Goal: Task Accomplishment & Management: Use online tool/utility

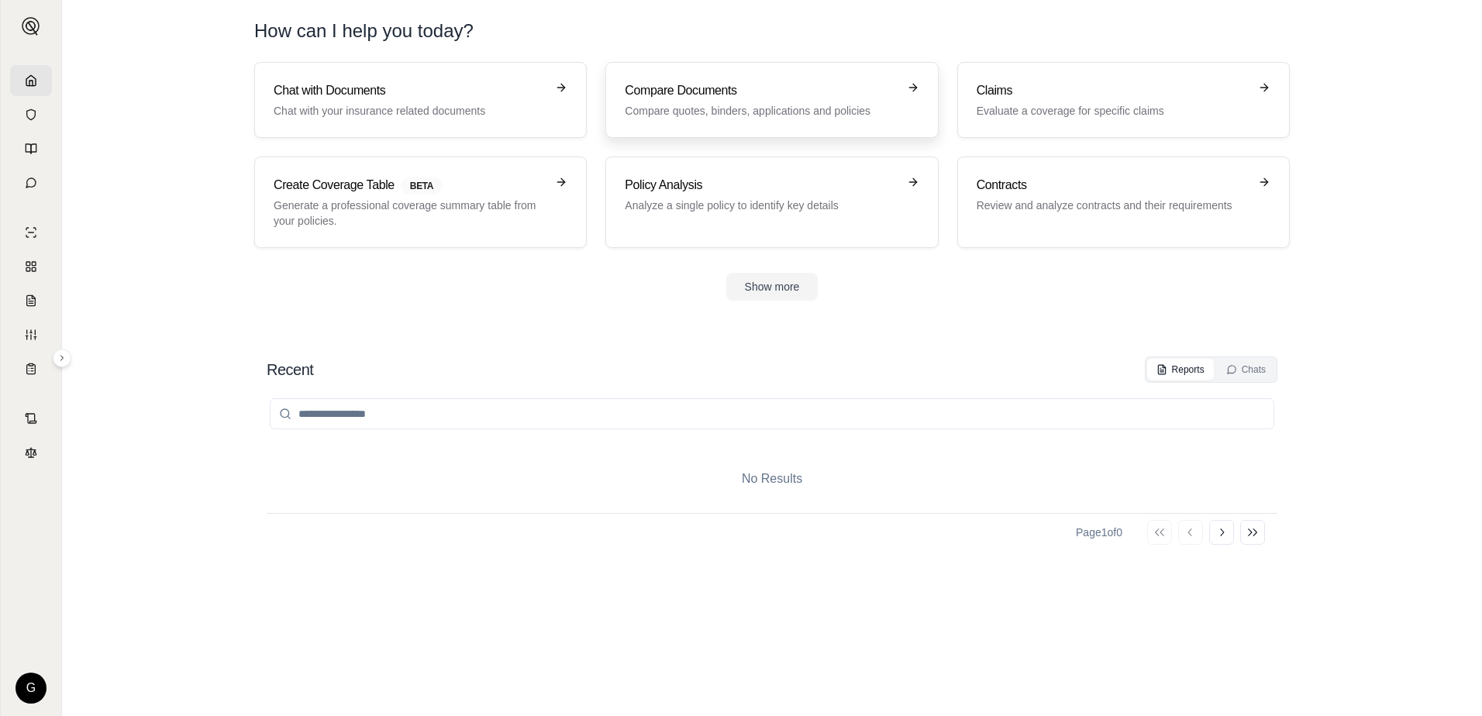
drag, startPoint x: 0, startPoint y: 0, endPoint x: 743, endPoint y: 92, distance: 748.2
click at [743, 92] on h3 "Compare Documents" at bounding box center [761, 90] width 272 height 19
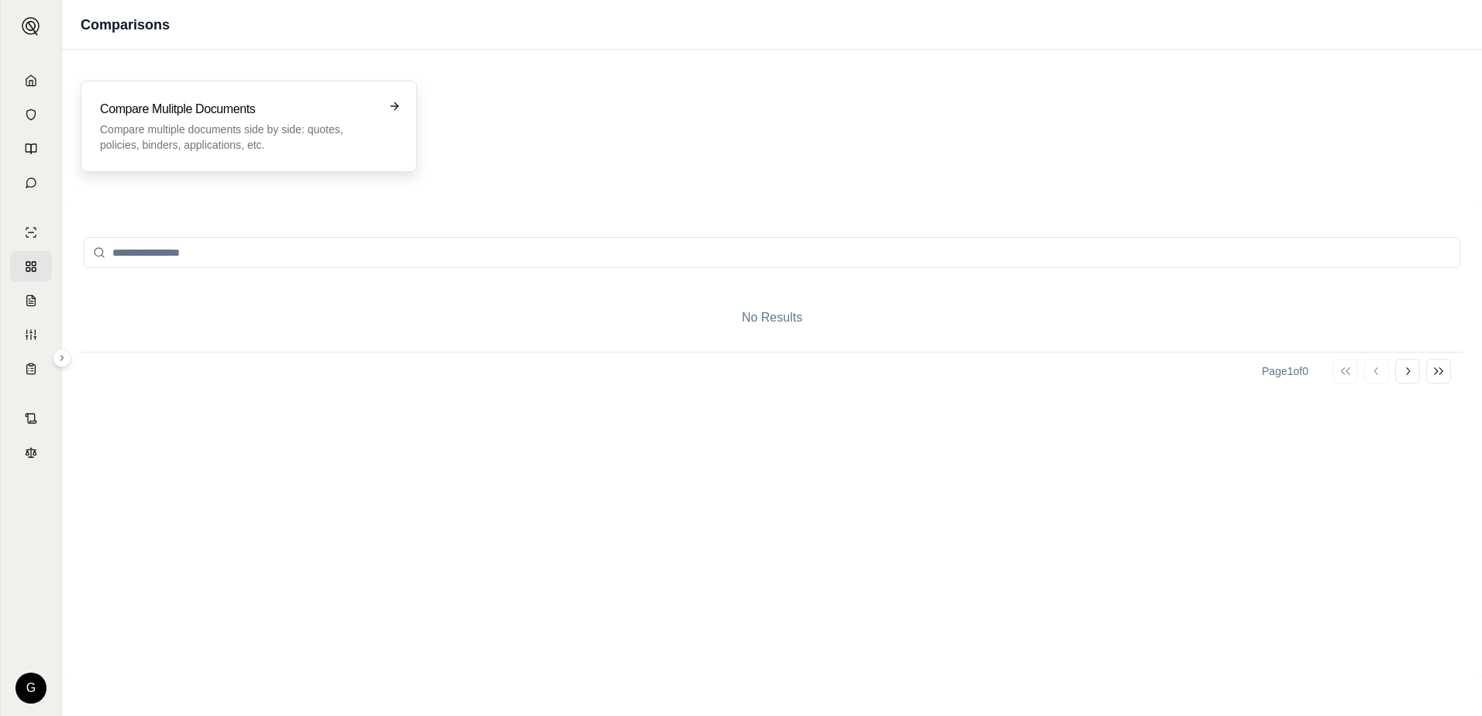
click at [289, 156] on div "Compare Mulitple Documents Compare multiple documents side by side: quotes, pol…" at bounding box center [249, 126] width 336 height 91
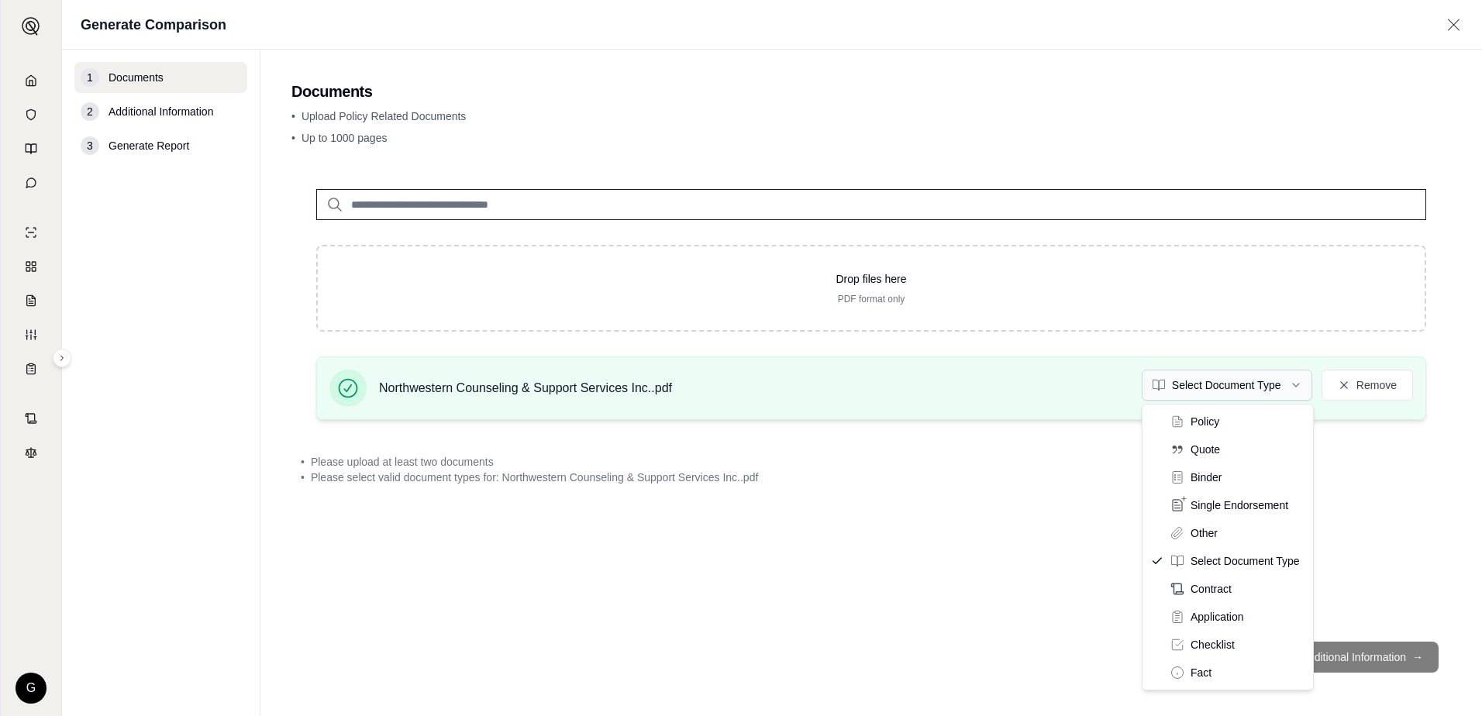
click at [1293, 382] on html "G Generate Comparison 1 Documents 2 Additional Information 3 Generate Report Do…" at bounding box center [741, 358] width 1482 height 716
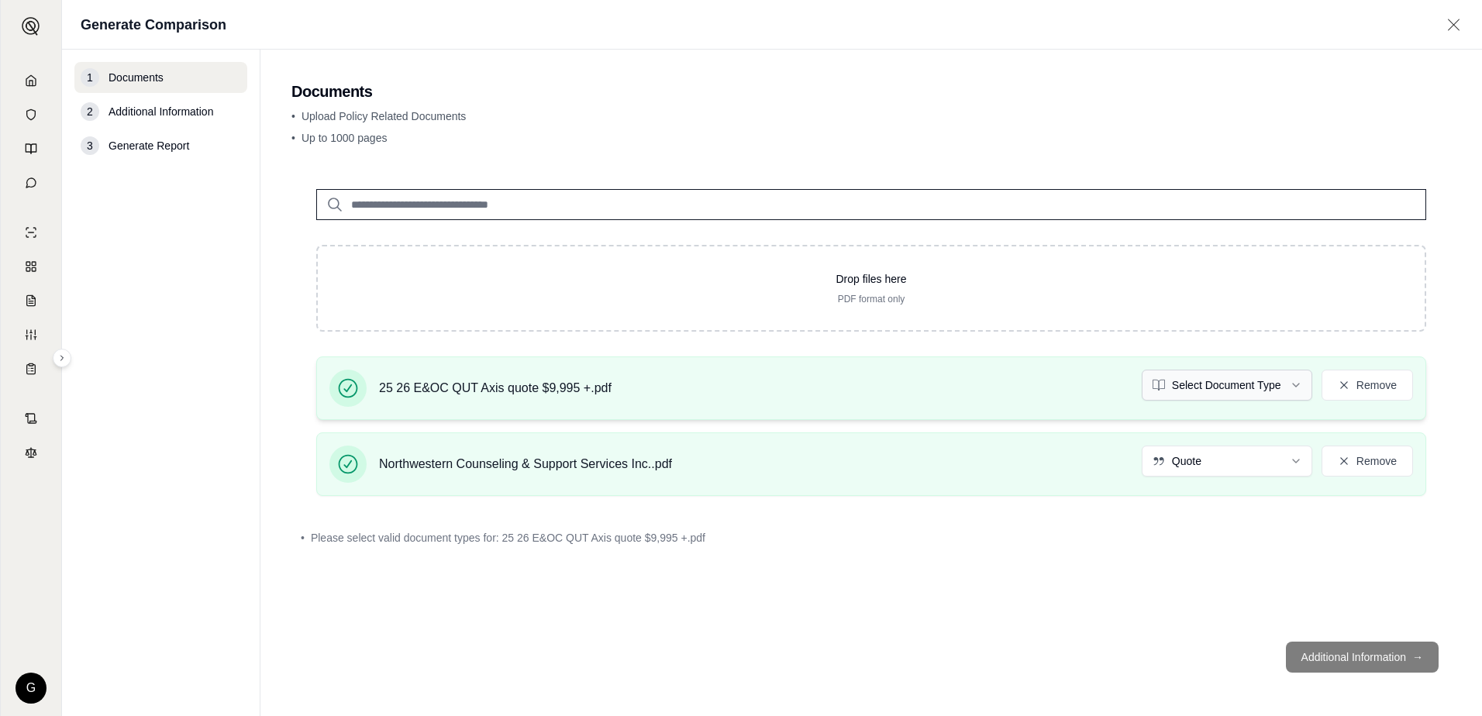
click at [1297, 381] on html "G Generate Comparison 1 Documents 2 Additional Information 3 Generate Report Do…" at bounding box center [741, 358] width 1482 height 716
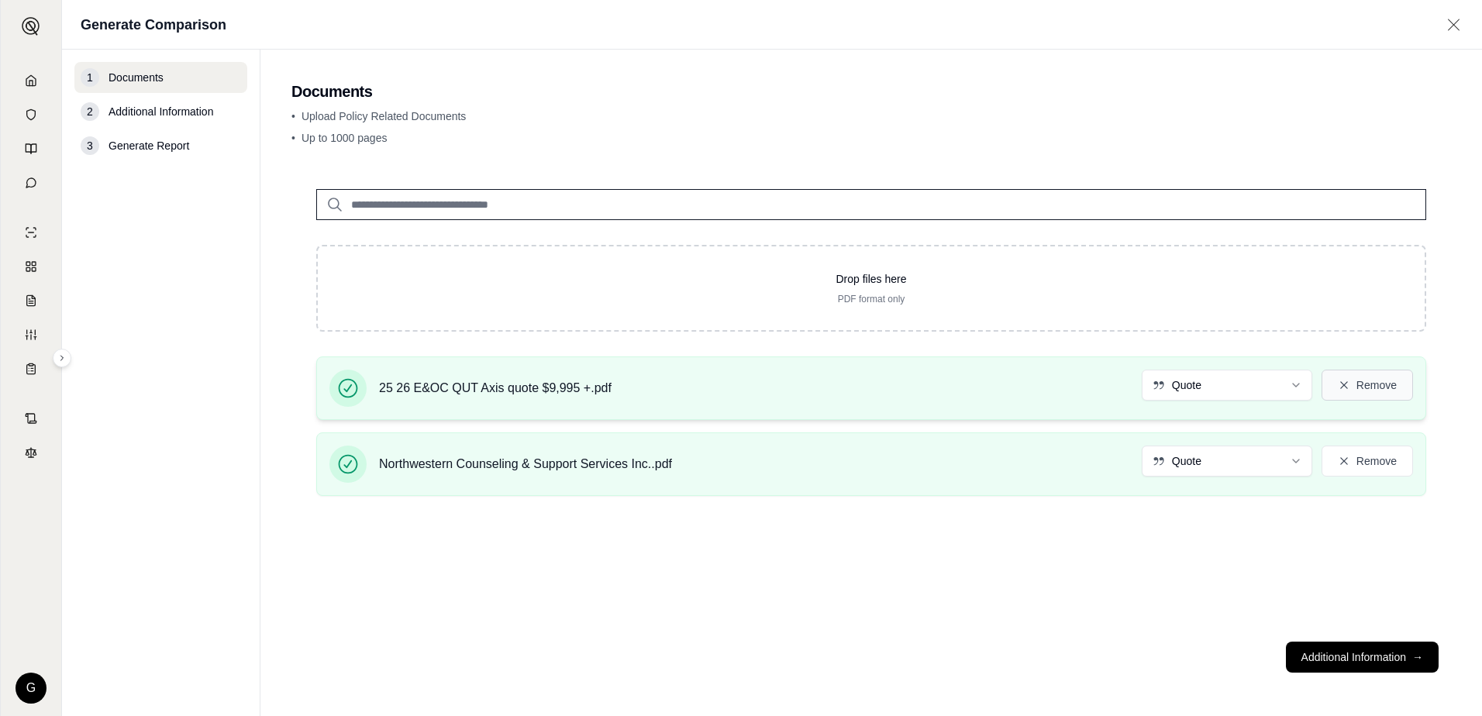
click at [1367, 372] on button "Remove" at bounding box center [1367, 385] width 91 height 31
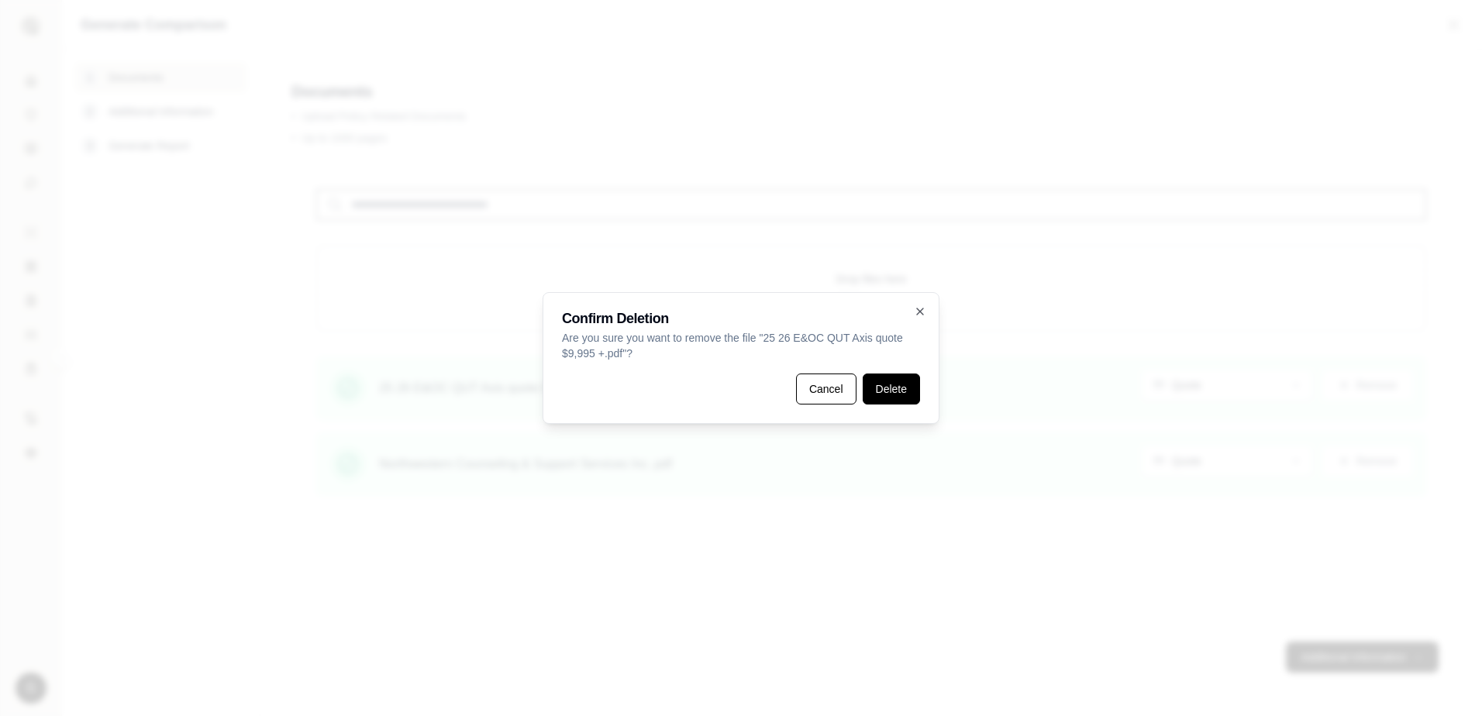
click at [897, 384] on button "Delete" at bounding box center [891, 389] width 57 height 31
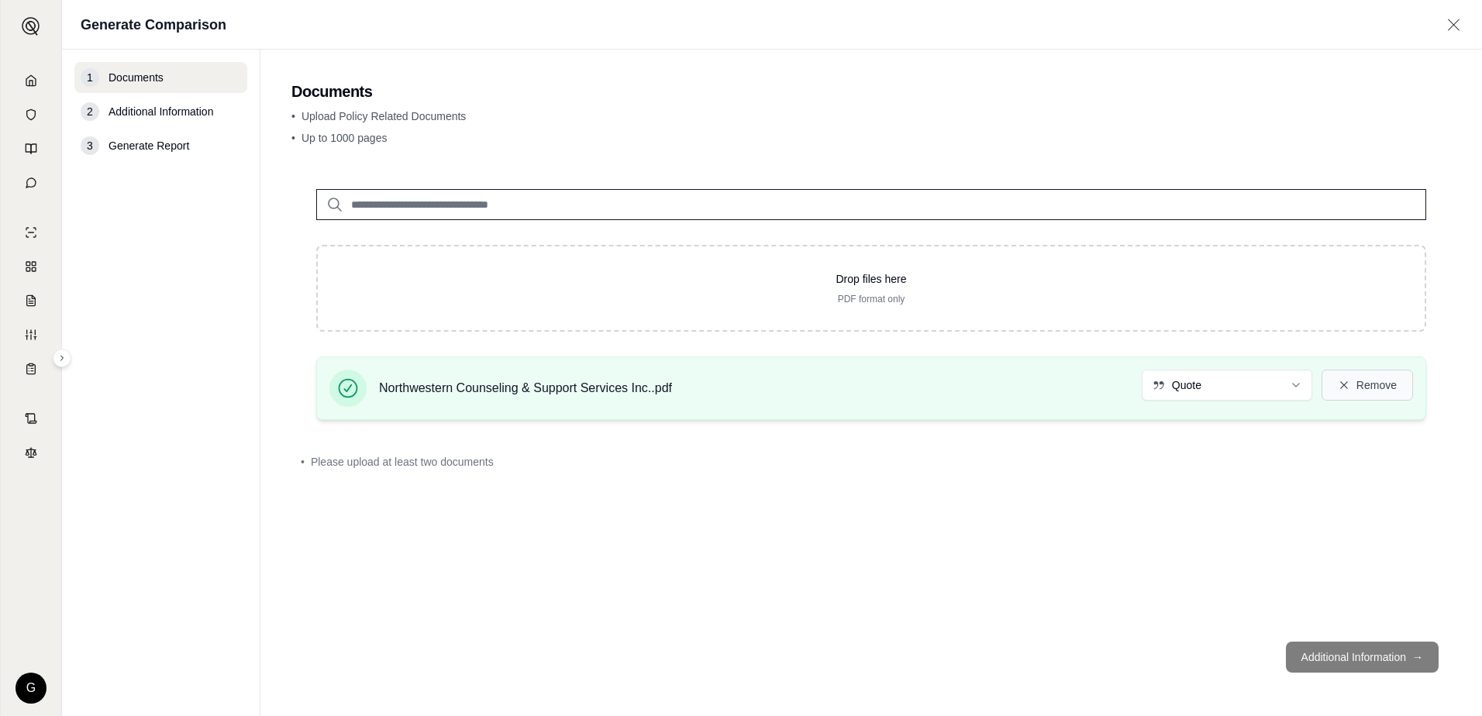
click at [1338, 384] on icon at bounding box center [1344, 385] width 12 height 12
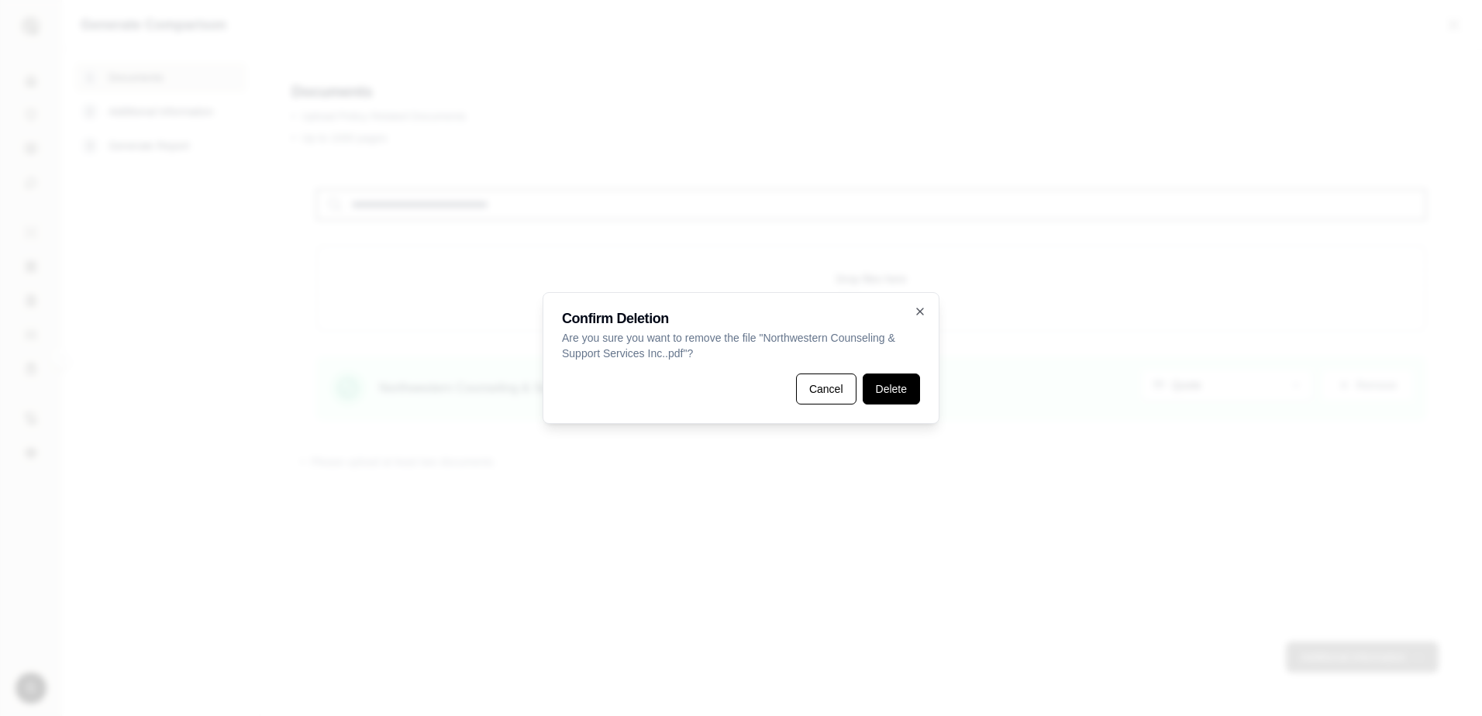
click at [895, 388] on button "Delete" at bounding box center [891, 389] width 57 height 31
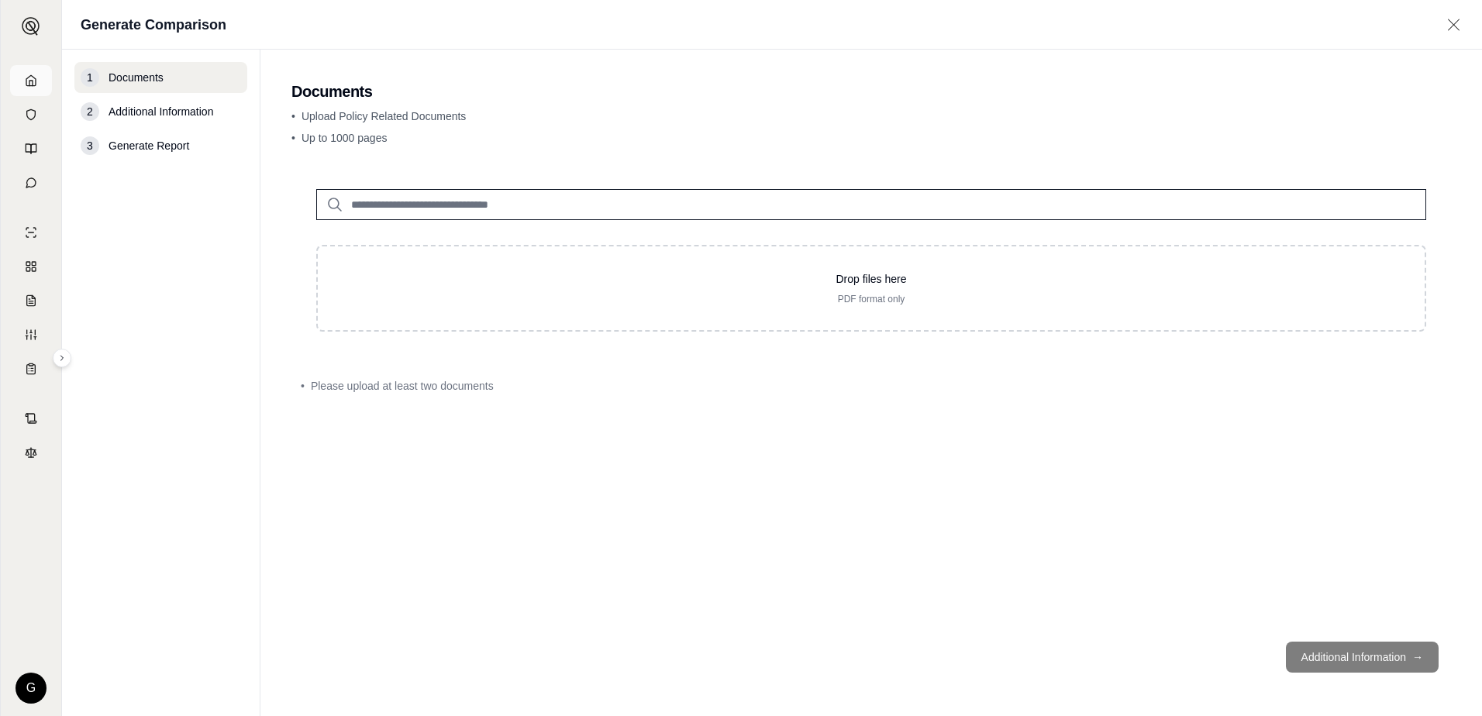
click at [29, 83] on icon at bounding box center [31, 80] width 12 height 12
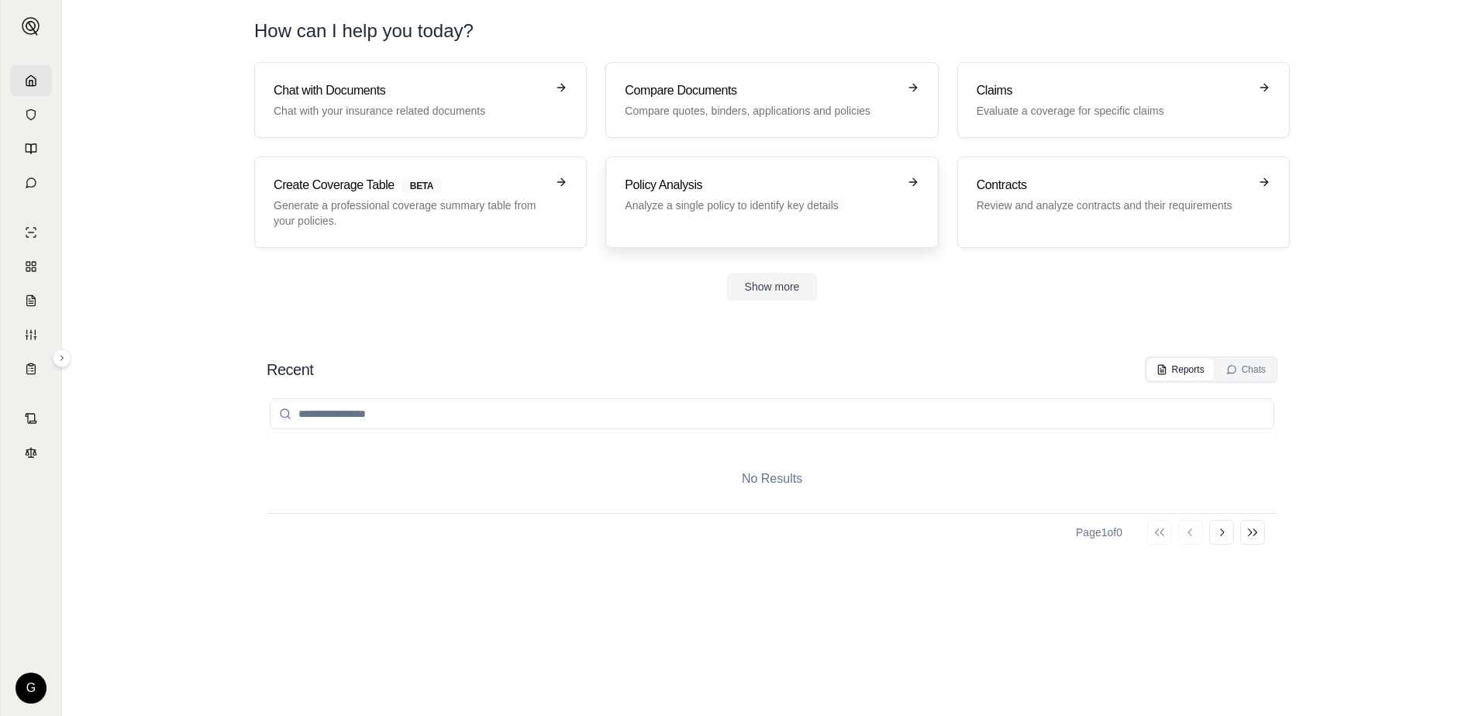
click at [739, 190] on h3 "Policy Analysis" at bounding box center [761, 185] width 272 height 19
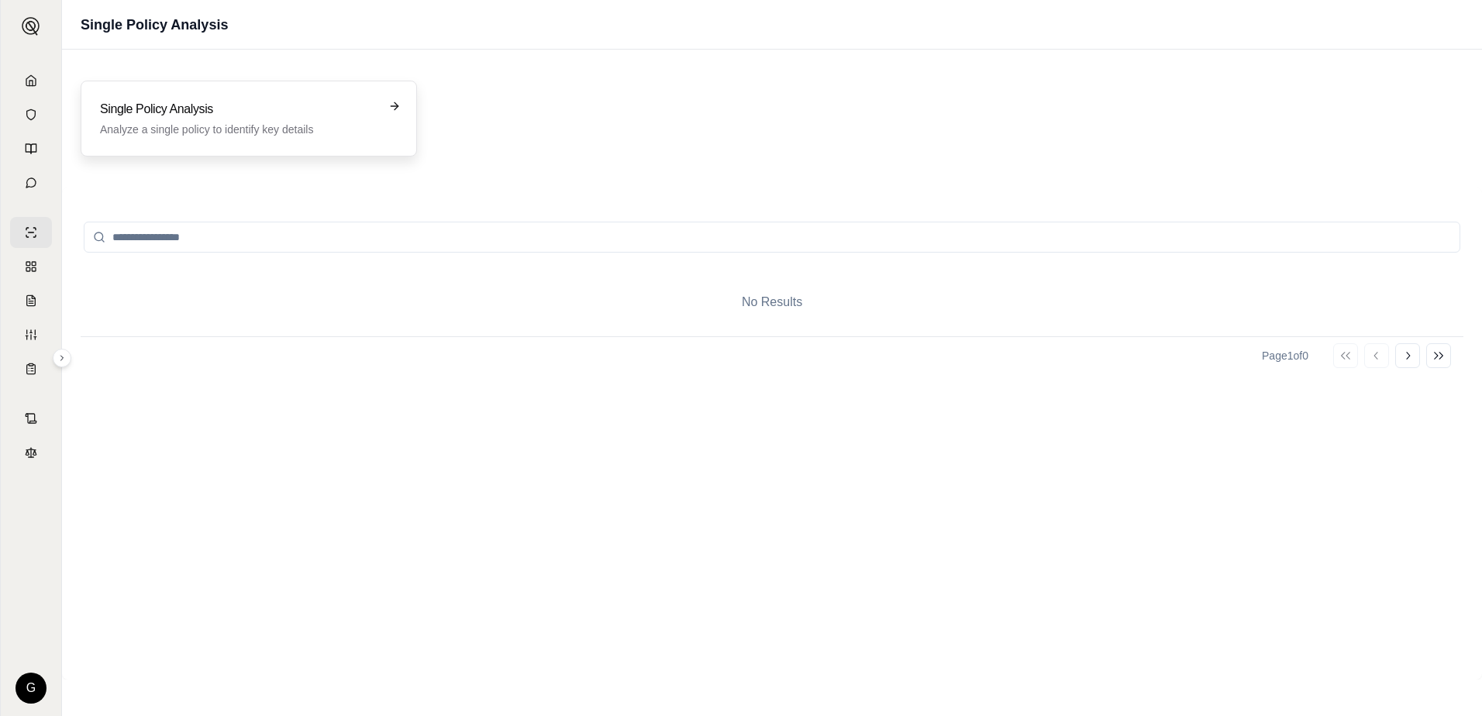
click at [258, 112] on h3 "Single Policy Analysis" at bounding box center [238, 109] width 276 height 19
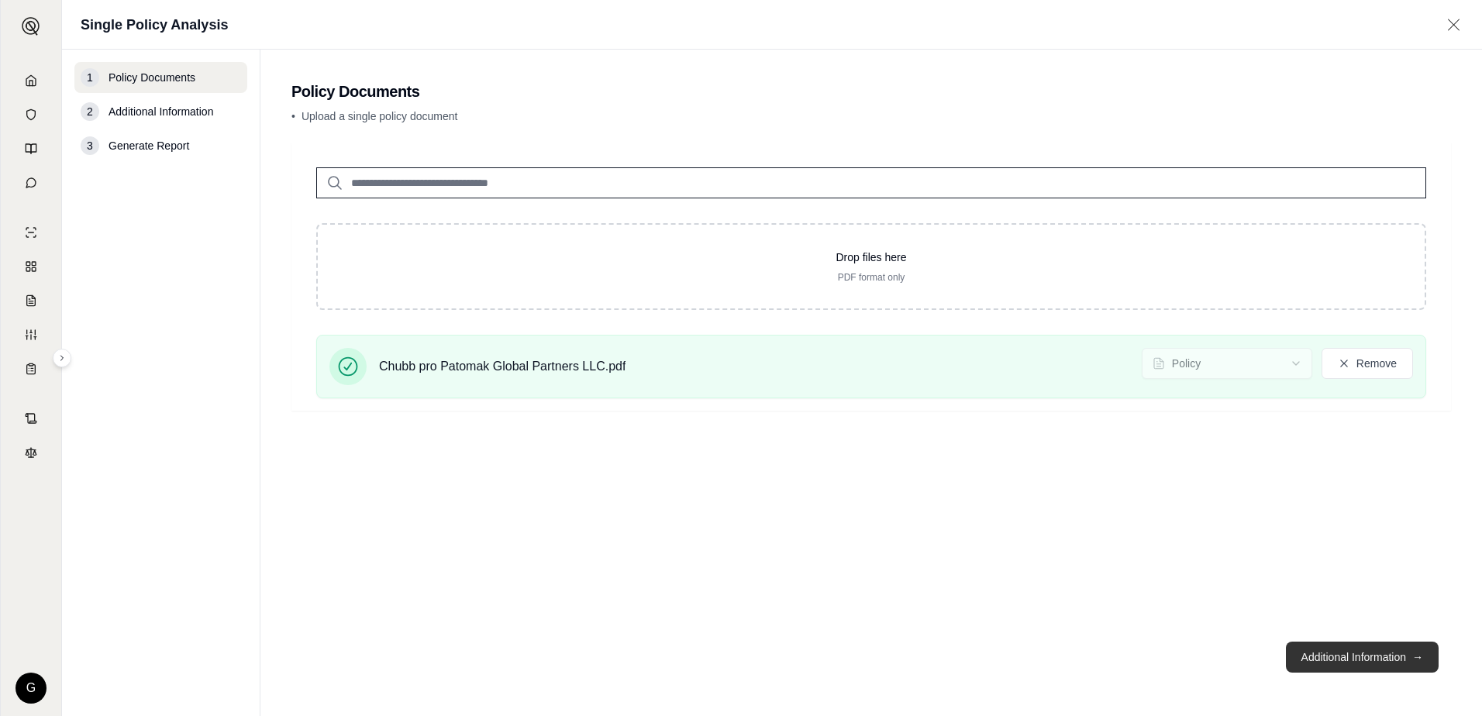
click at [1349, 661] on button "Additional Information →" at bounding box center [1362, 657] width 153 height 31
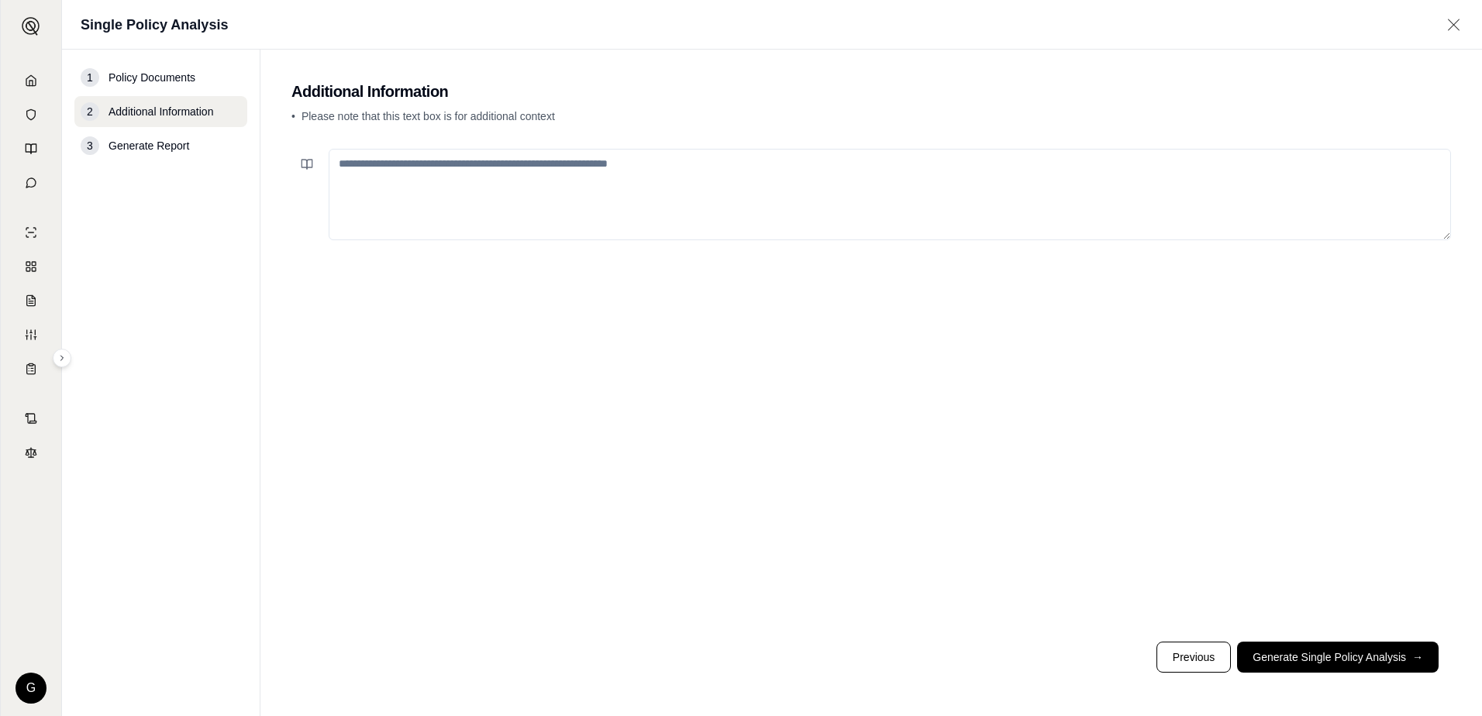
click at [455, 171] on textarea at bounding box center [890, 194] width 1122 height 91
click at [958, 166] on textarea "**********" at bounding box center [890, 194] width 1122 height 91
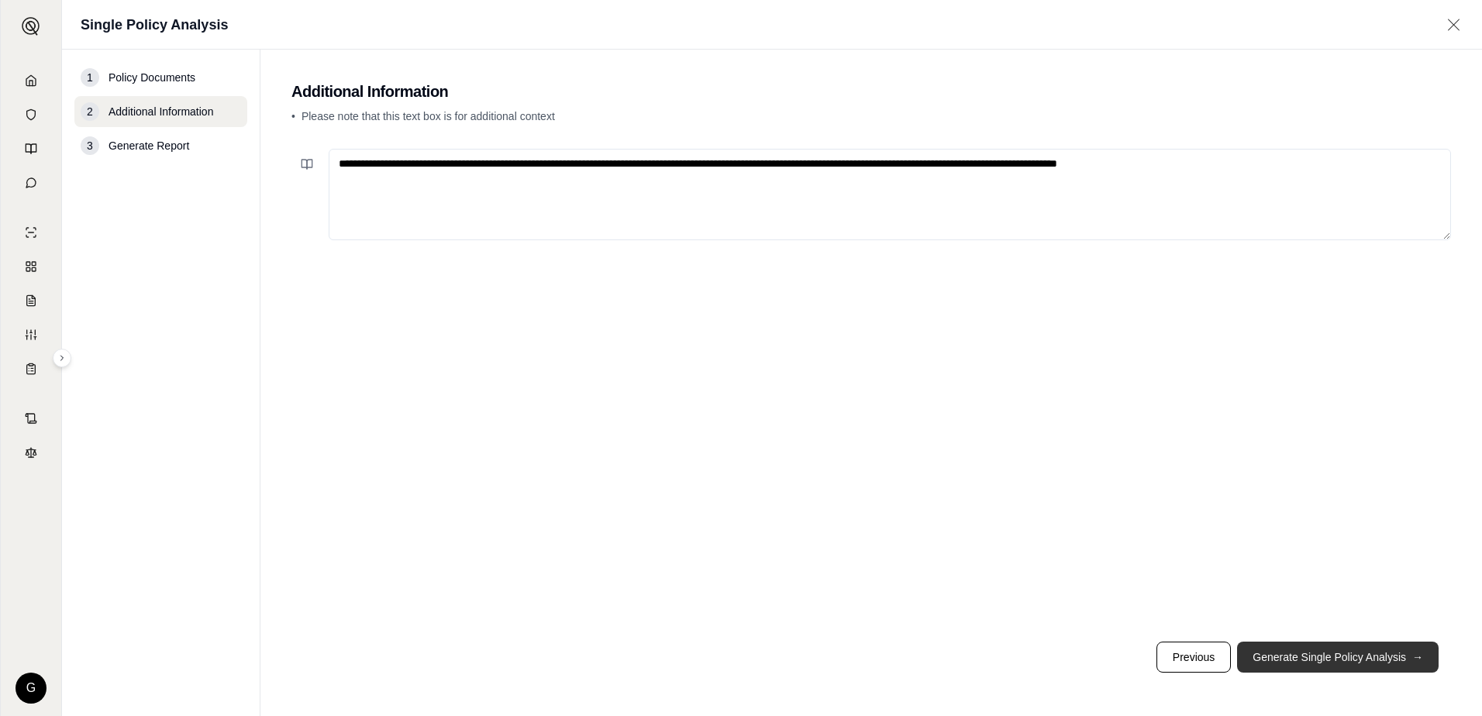
type textarea "**********"
click at [1345, 652] on button "Generate Single Policy Analysis →" at bounding box center [1338, 657] width 202 height 31
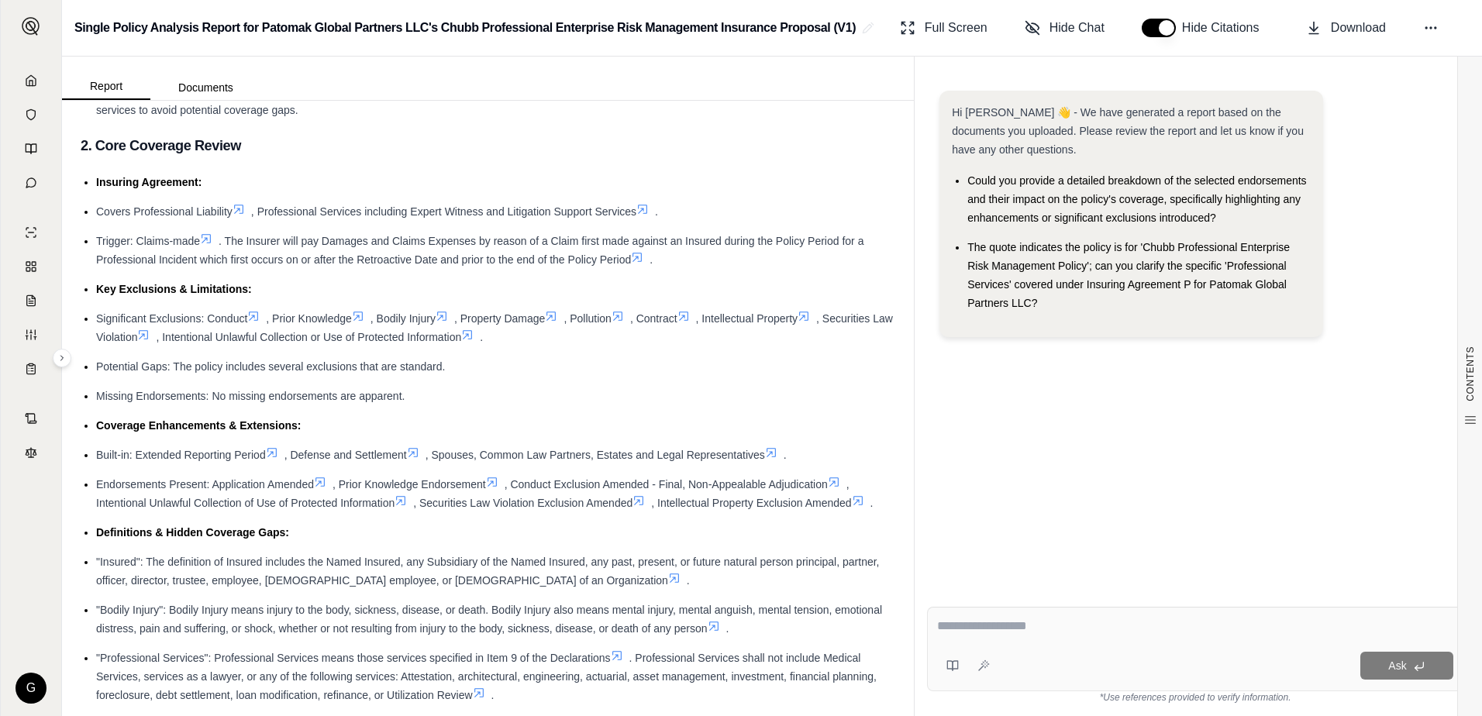
scroll to position [310, 0]
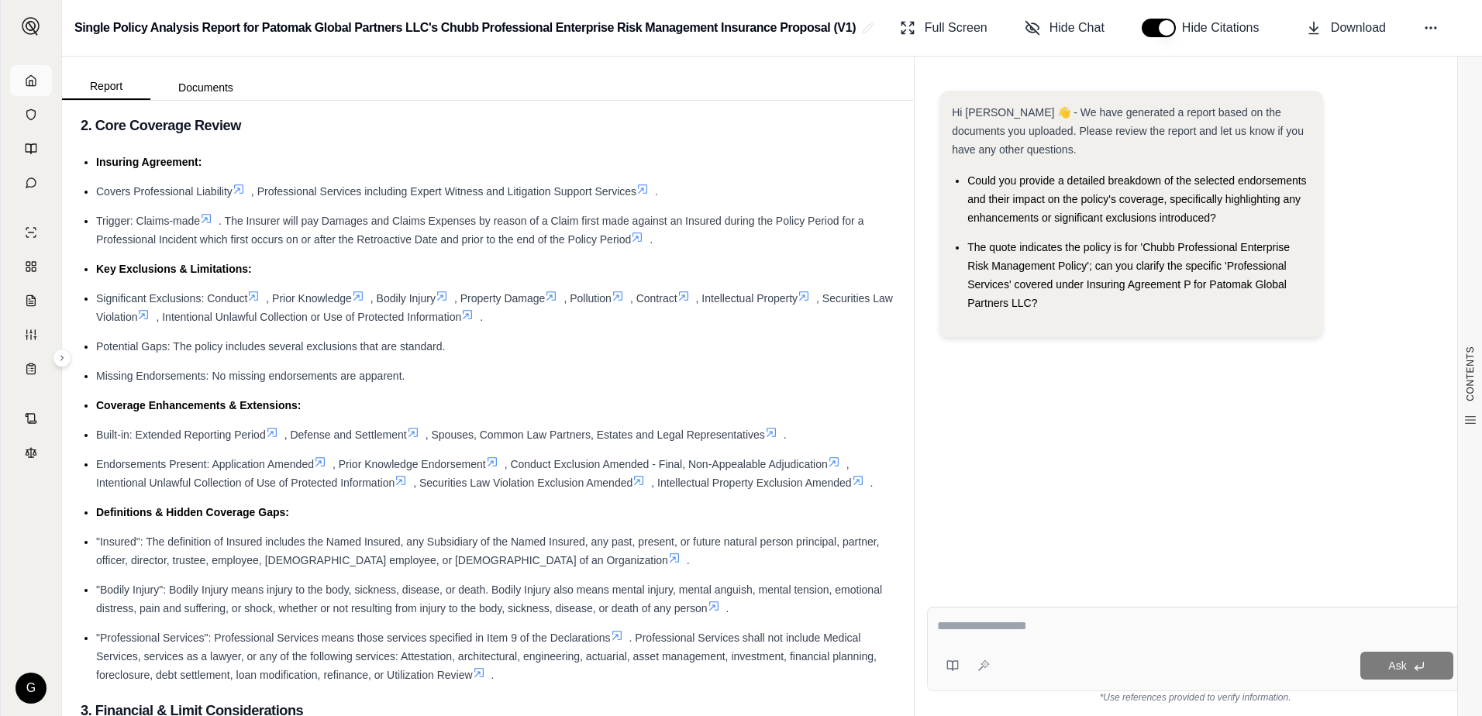
click at [26, 81] on icon at bounding box center [31, 80] width 12 height 12
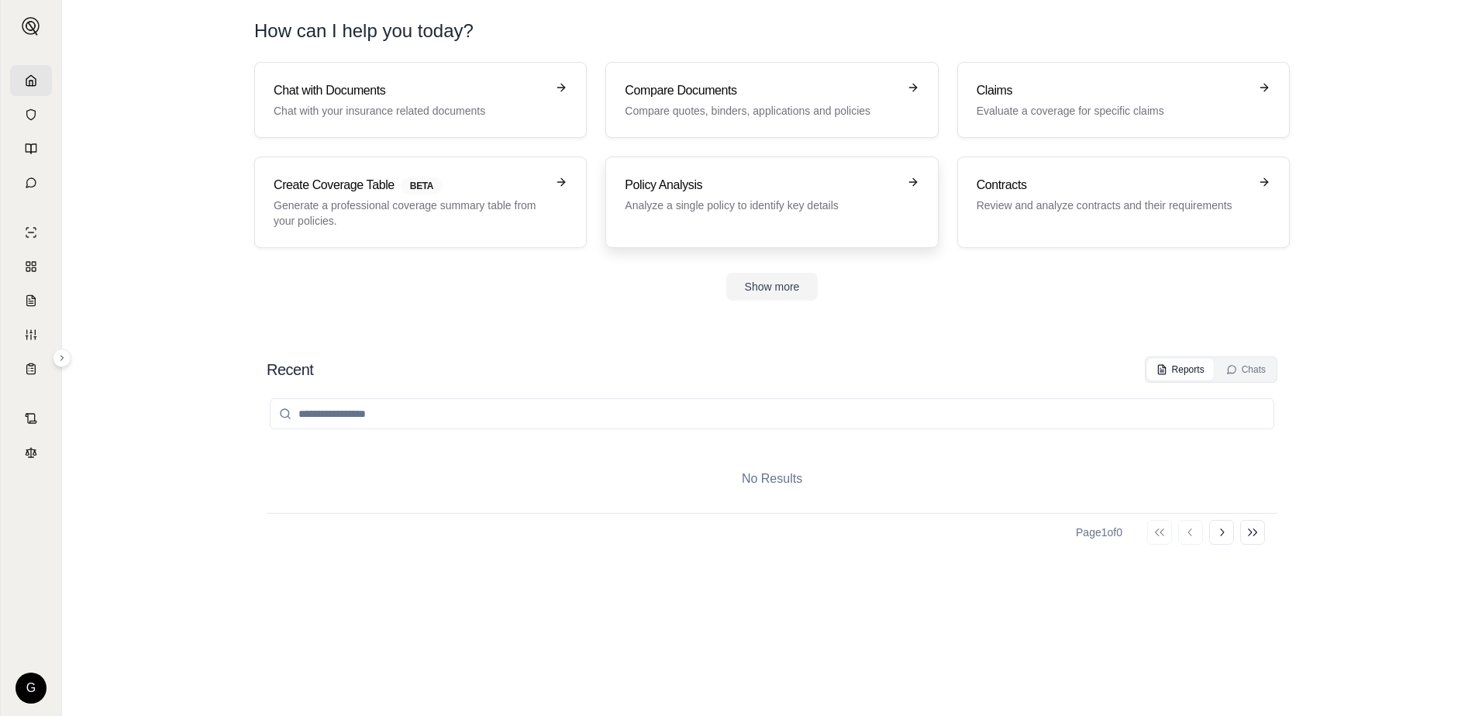
click at [733, 199] on p "Analyze a single policy to identify key details" at bounding box center [761, 206] width 272 height 16
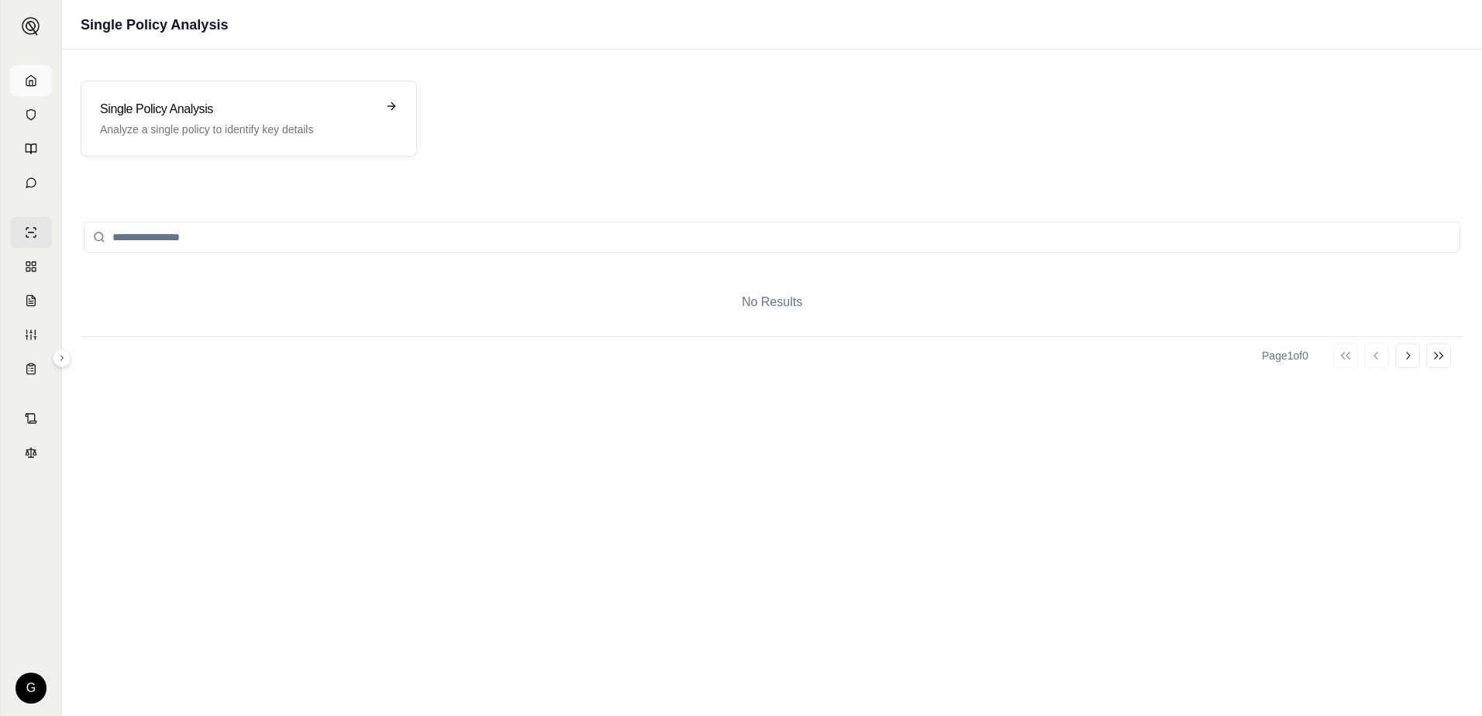
click at [33, 83] on icon at bounding box center [31, 80] width 12 height 12
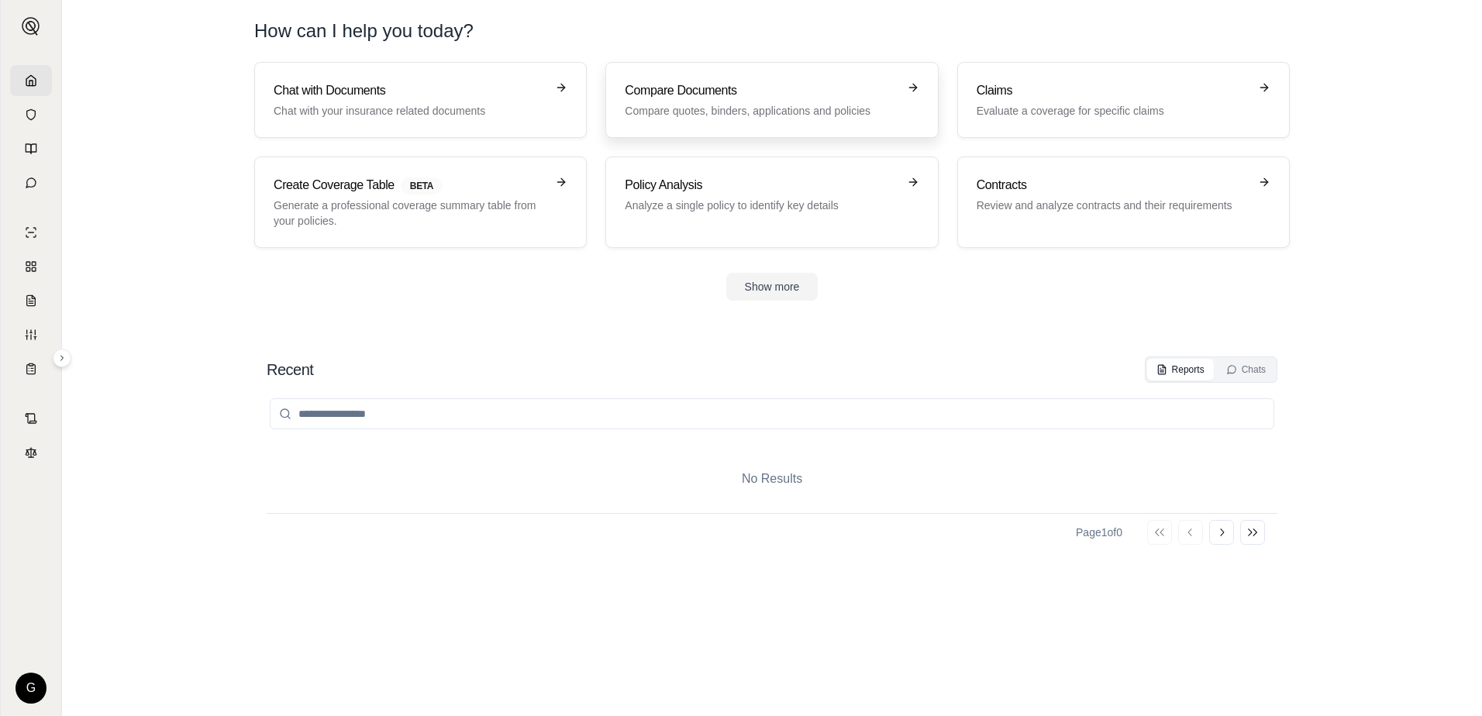
click at [653, 101] on div "Compare Documents Compare quotes, binders, applications and policies" at bounding box center [761, 99] width 272 height 37
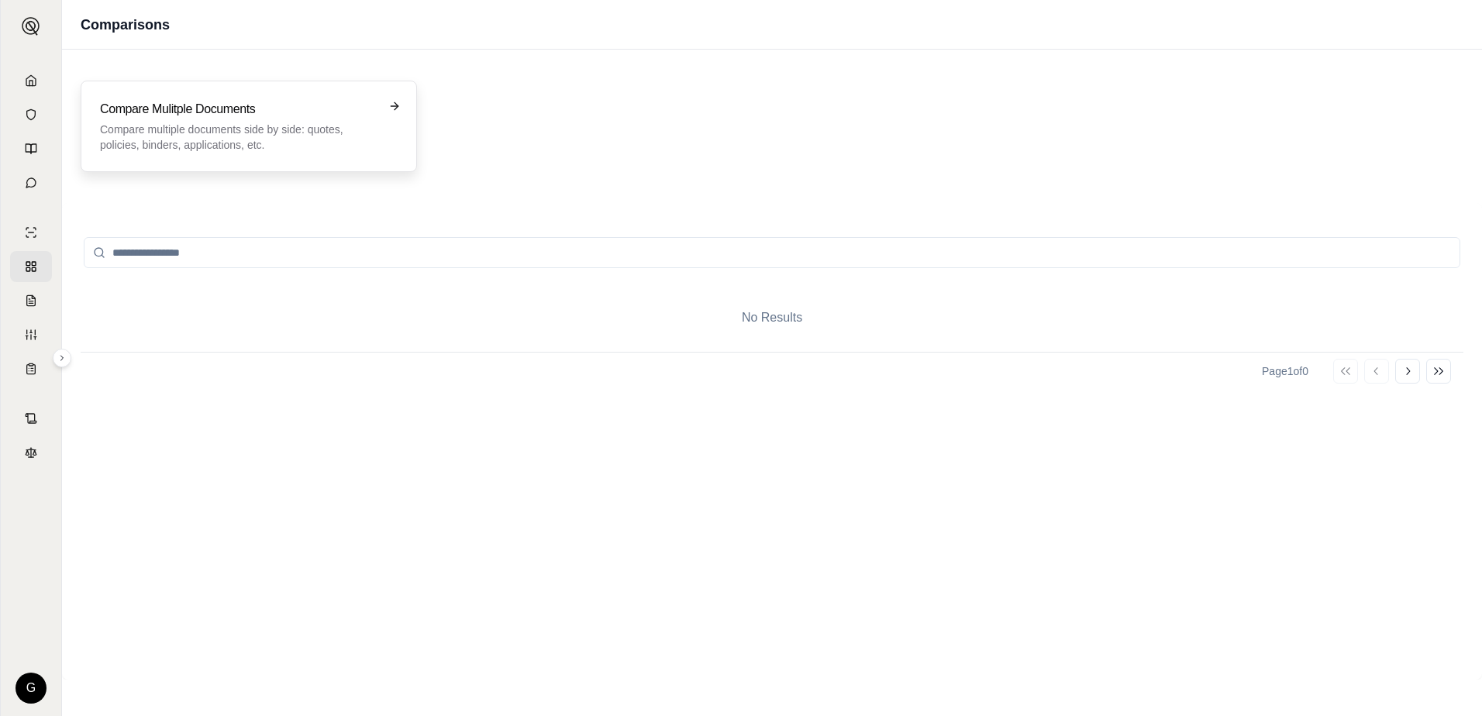
click at [217, 131] on p "Compare multiple documents side by side: quotes, policies, binders, application…" at bounding box center [238, 137] width 276 height 31
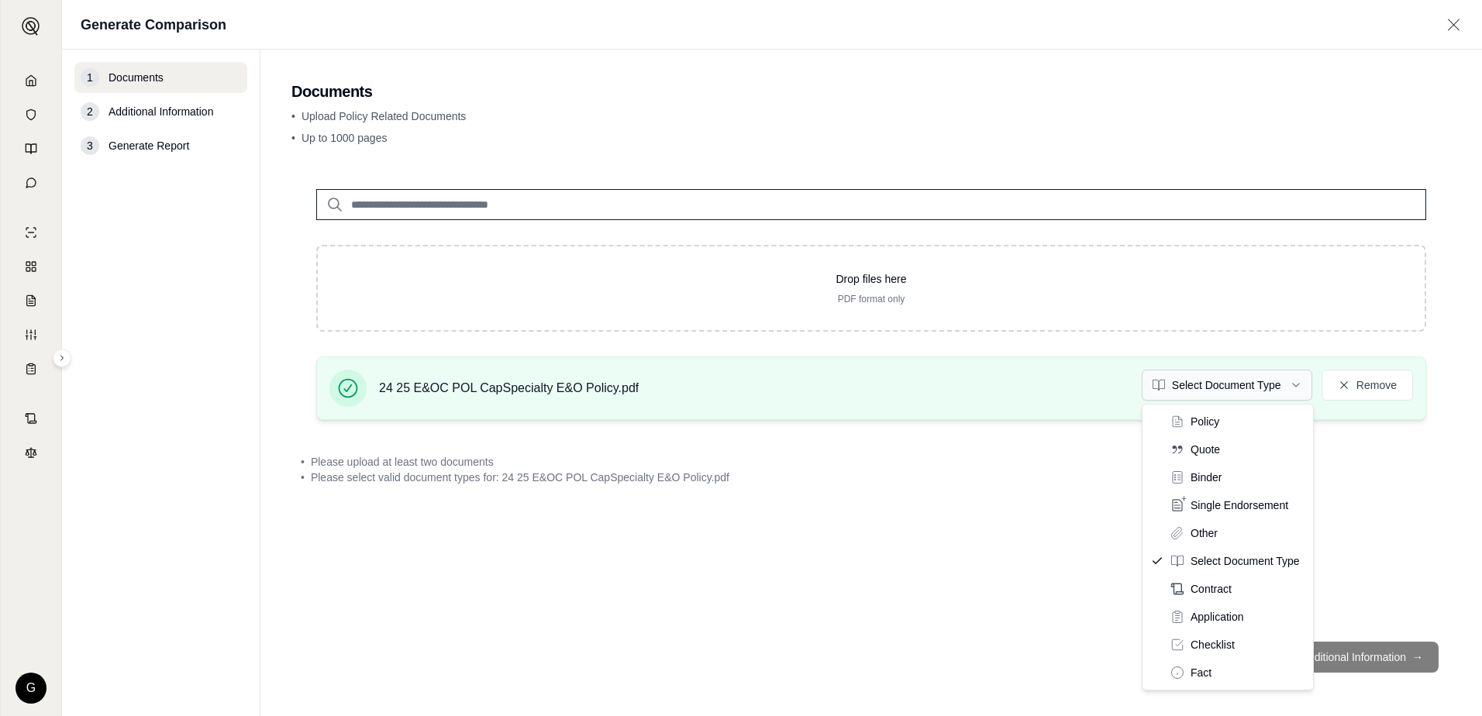
click at [1292, 385] on html "G Generate Comparison 1 Documents 2 Additional Information 3 Generate Report Do…" at bounding box center [741, 358] width 1482 height 716
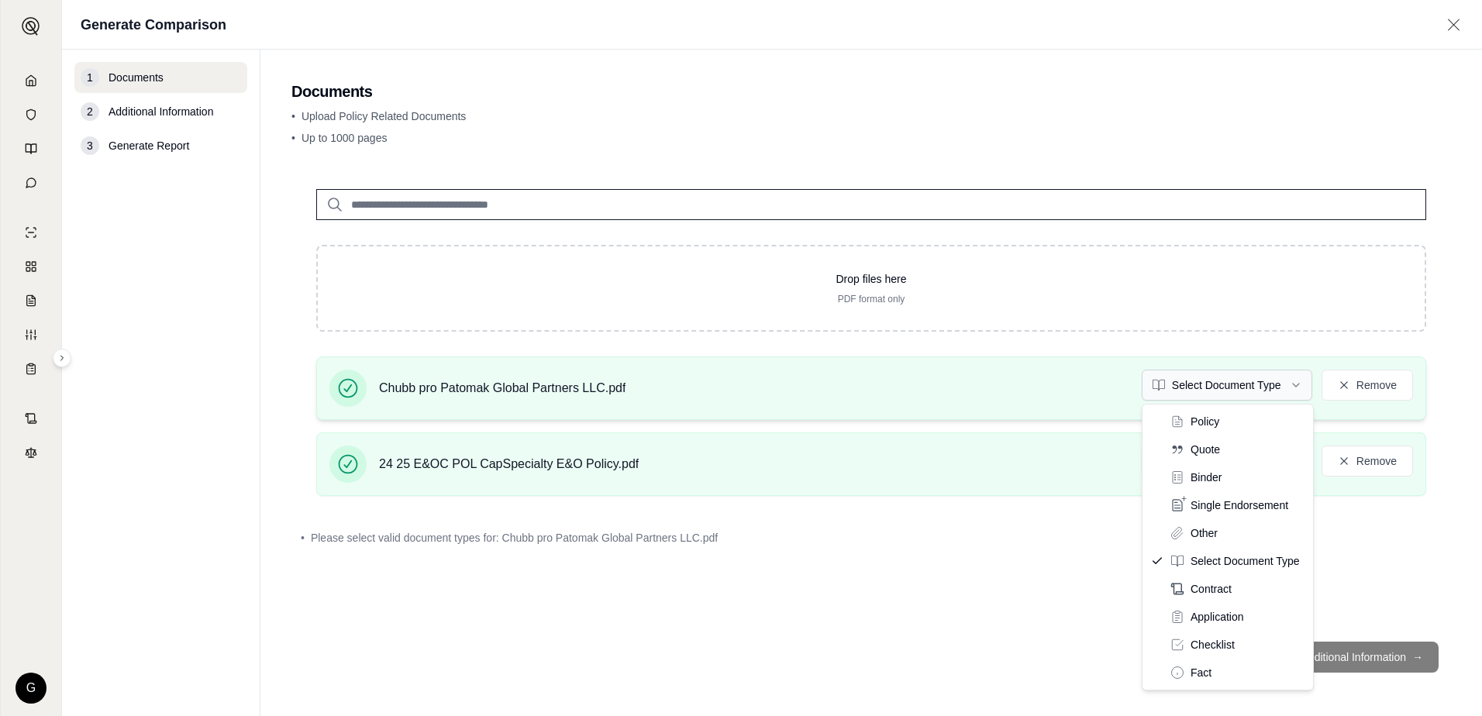
click at [1298, 383] on html "G Generate Comparison 1 Documents 2 Additional Information 3 Generate Report Do…" at bounding box center [741, 358] width 1482 height 716
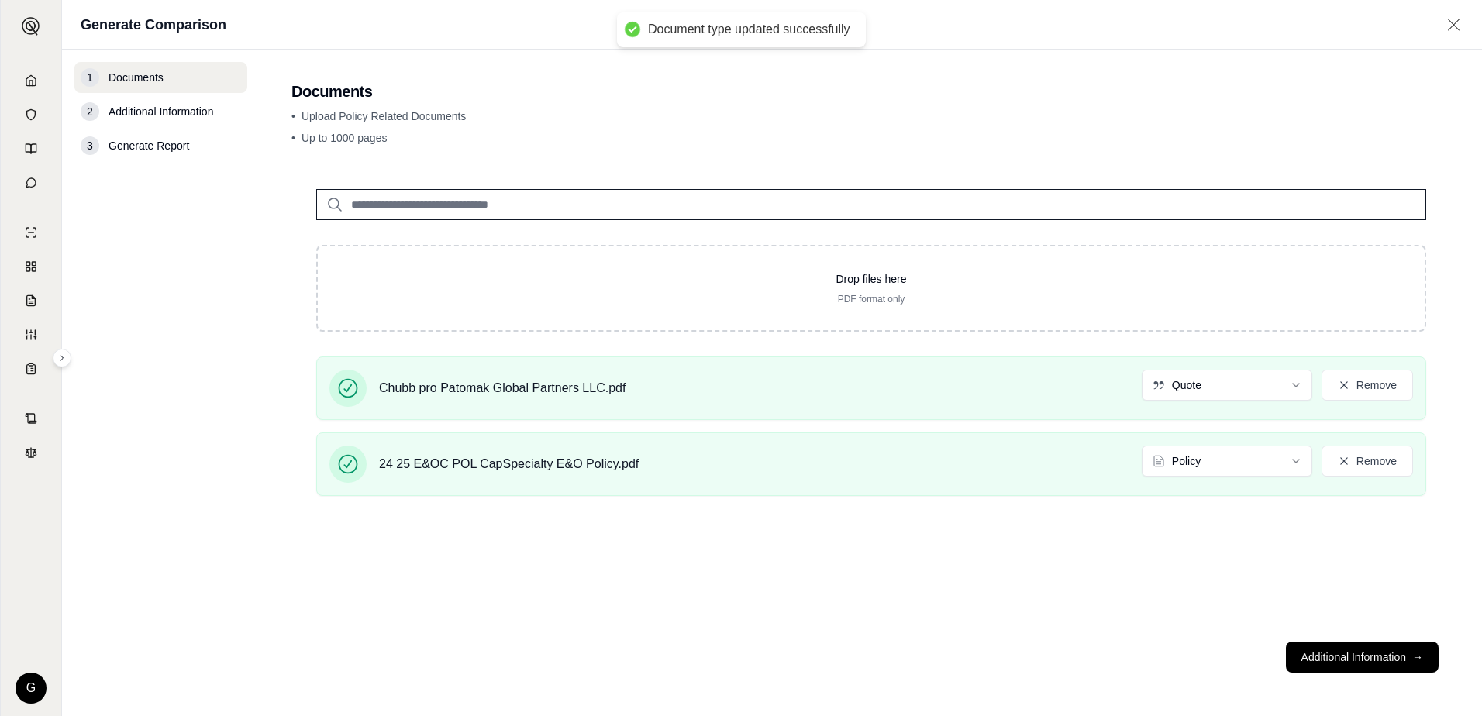
click at [1339, 657] on button "Additional Information →" at bounding box center [1362, 657] width 153 height 31
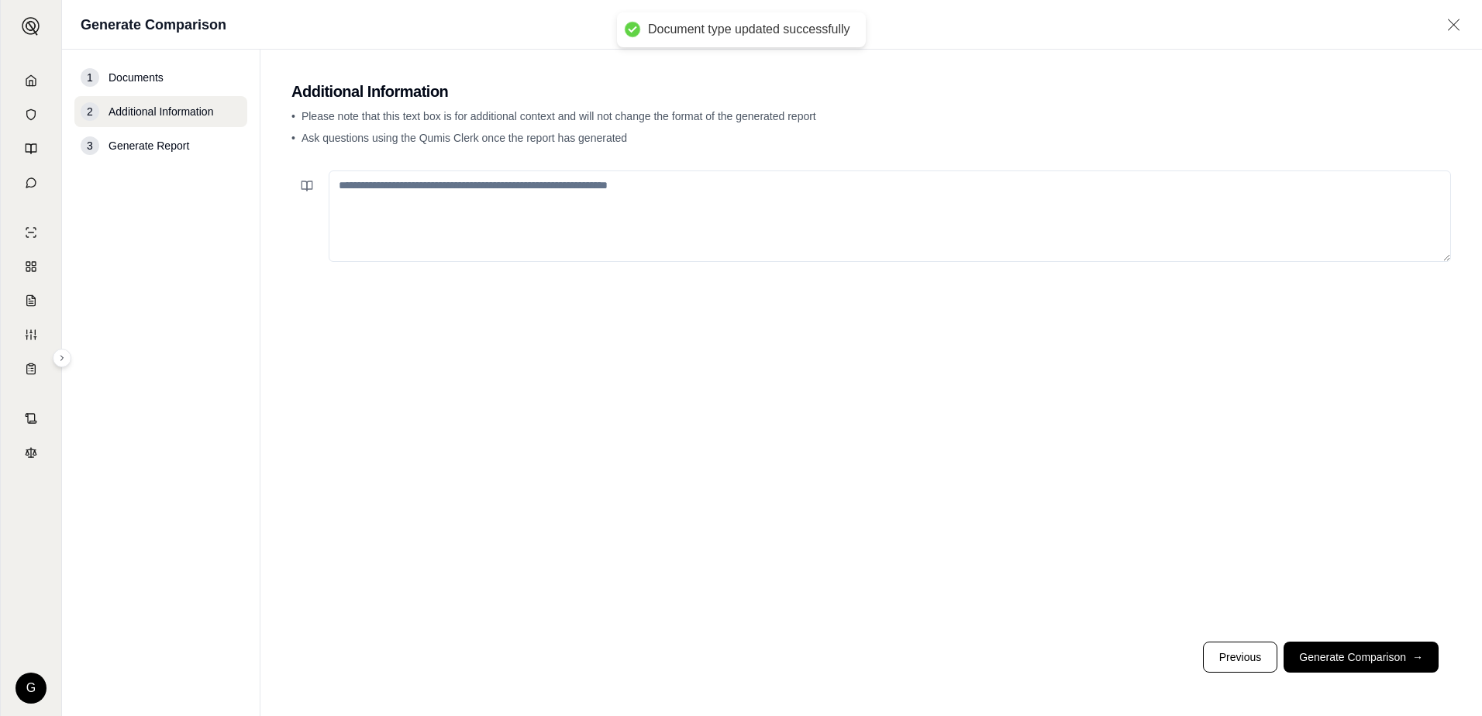
click at [578, 197] on textarea at bounding box center [890, 216] width 1122 height 91
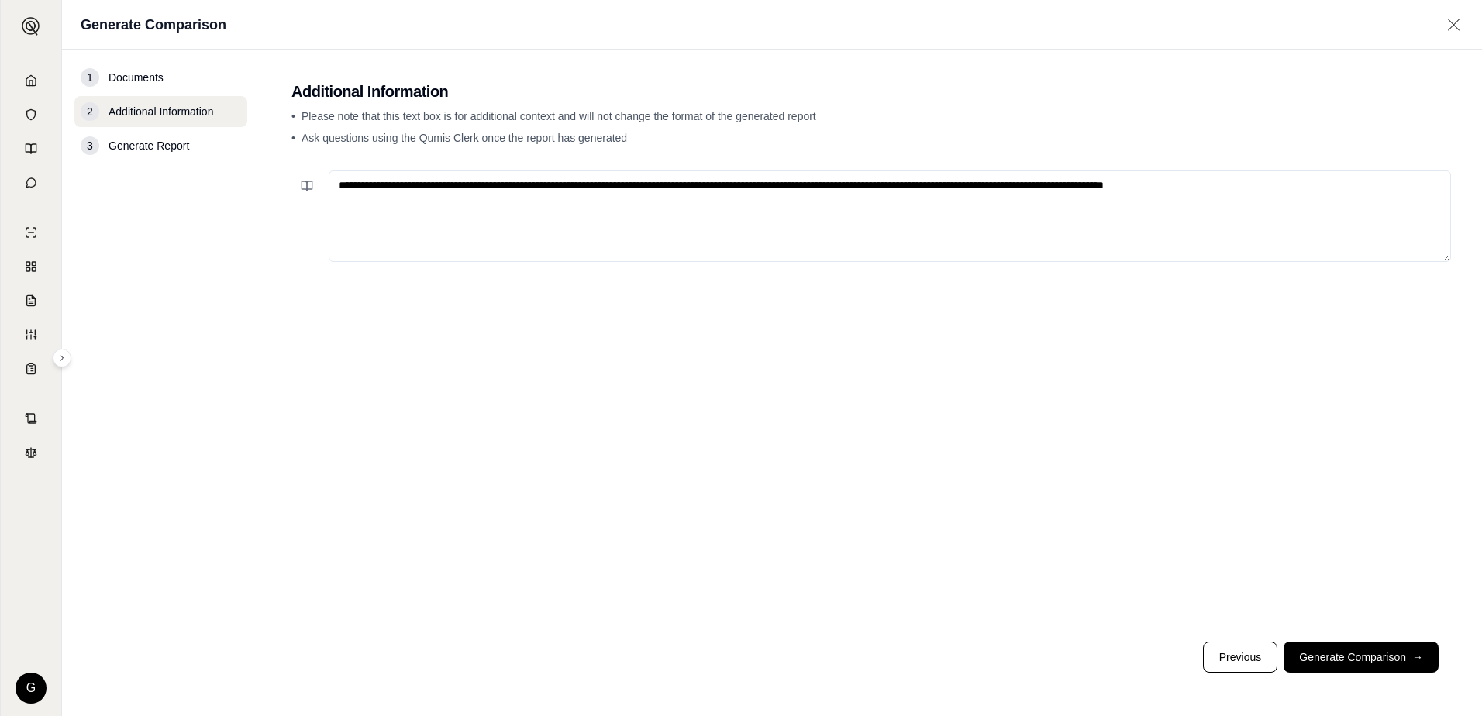
click at [1281, 193] on textarea "**********" at bounding box center [890, 216] width 1122 height 91
type textarea "**********"
click at [1333, 653] on button "Generate Comparison →" at bounding box center [1361, 657] width 155 height 31
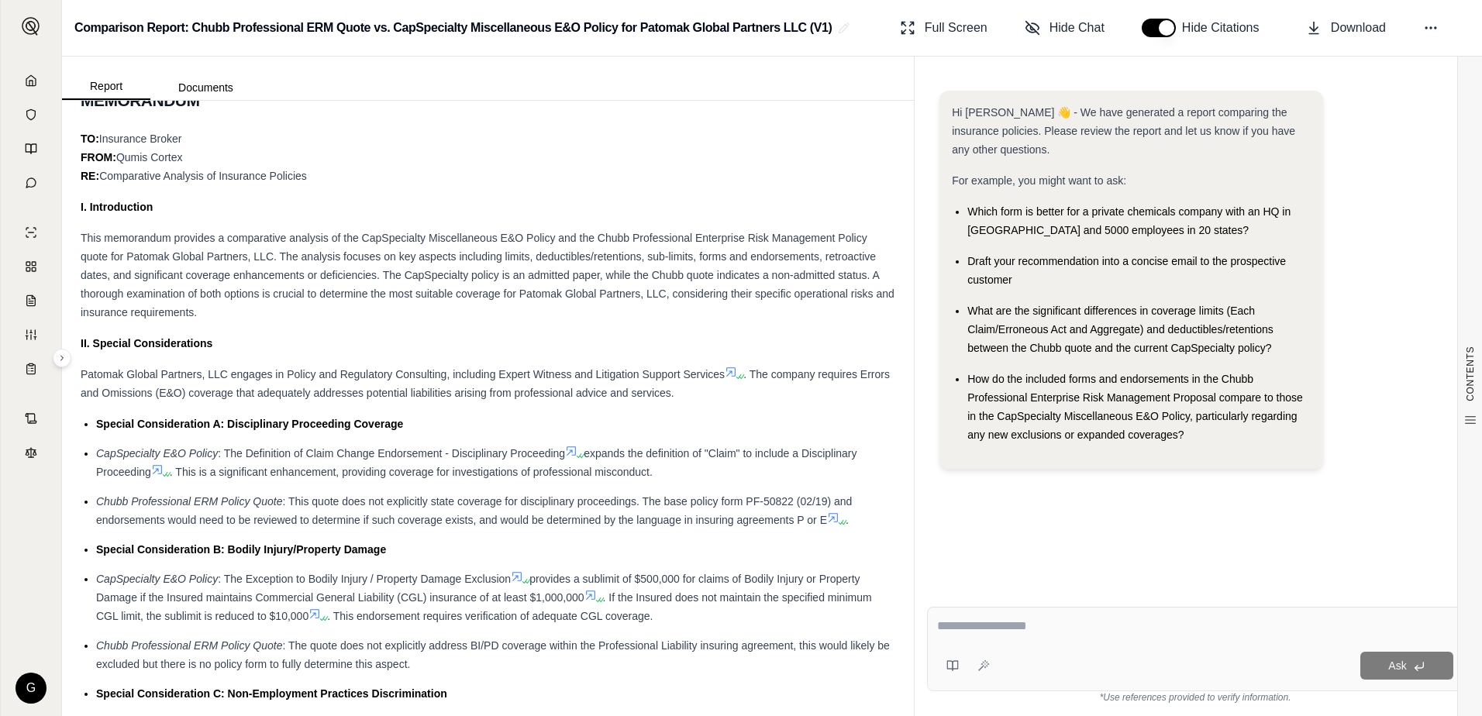
scroll to position [1240, 0]
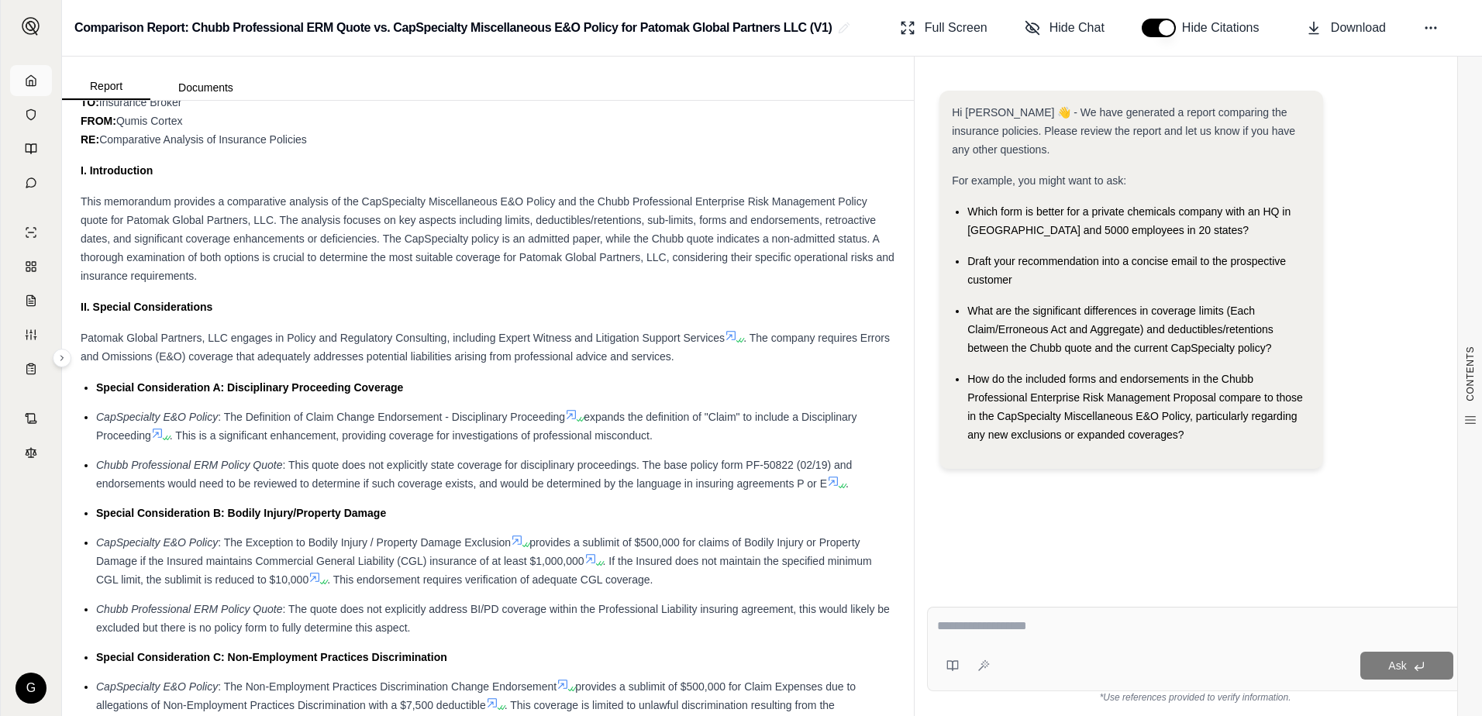
click at [32, 84] on icon at bounding box center [31, 80] width 12 height 12
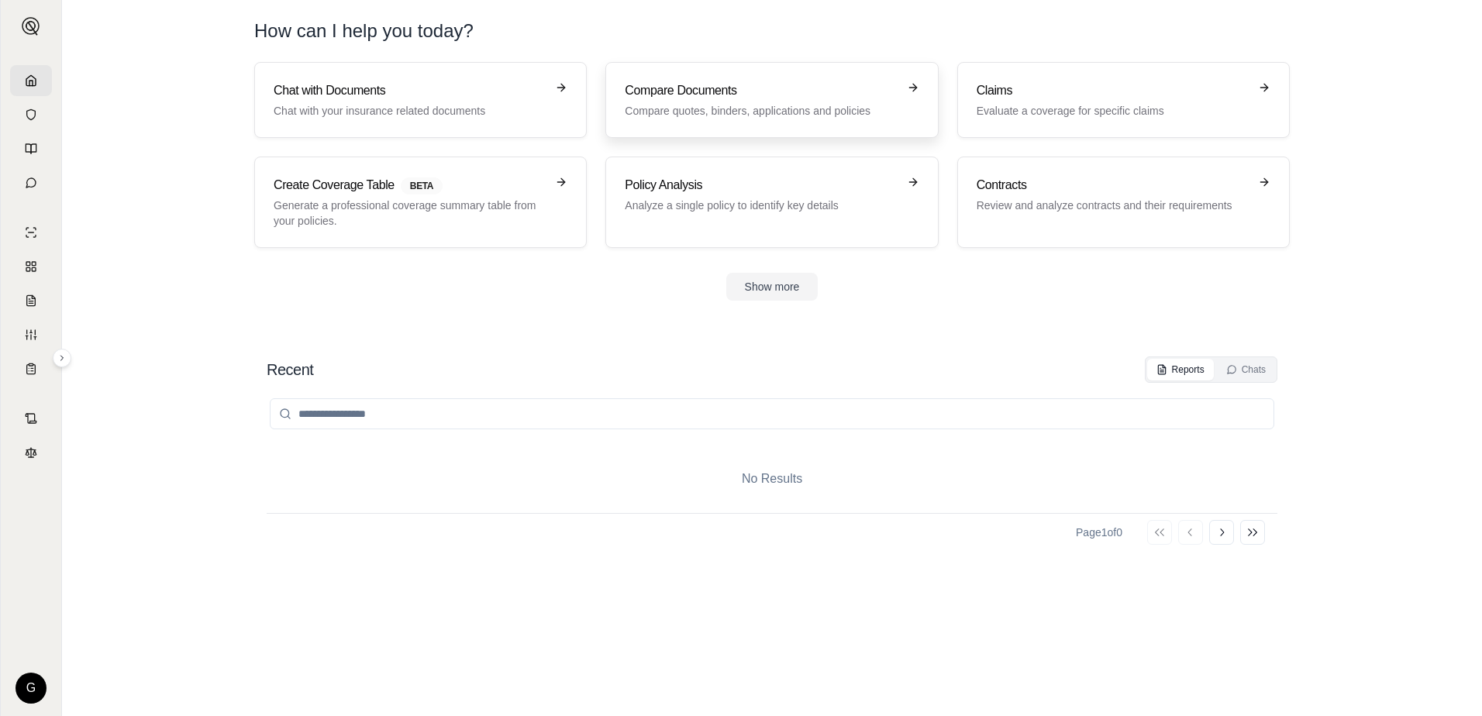
click at [701, 101] on div "Compare Documents Compare quotes, binders, applications and policies" at bounding box center [761, 99] width 272 height 37
